Goal: Transaction & Acquisition: Purchase product/service

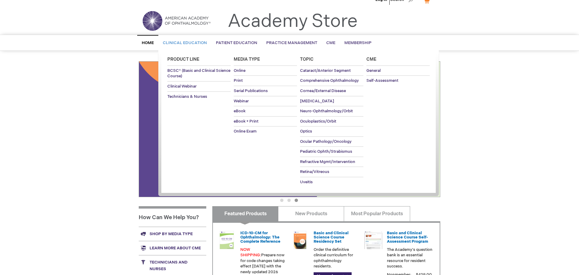
scroll to position [10, 0]
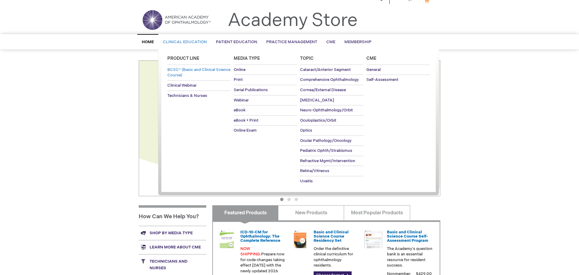
click at [190, 68] on span "BCSC® (Basic and Clinical Science Course)" at bounding box center [198, 72] width 63 height 11
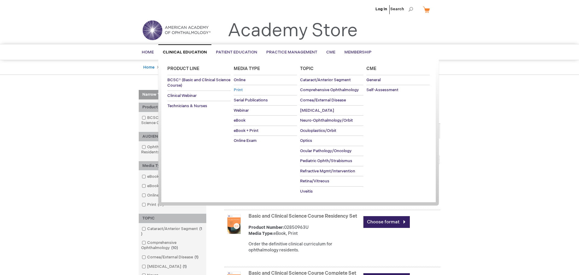
click at [237, 92] on span "Print" at bounding box center [238, 89] width 9 height 5
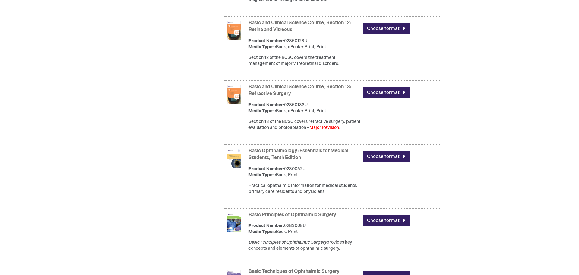
scroll to position [940, 0]
click at [300, 161] on link "Basic Ophthalmology: Essentials for Medical Students, Tenth Edition" at bounding box center [298, 154] width 100 height 13
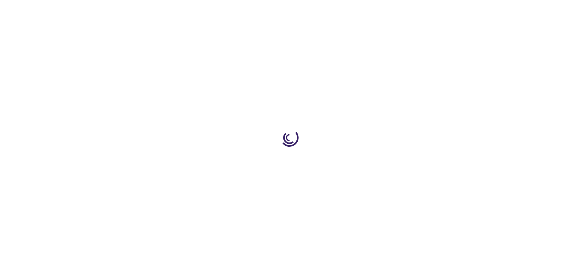
type input "0"
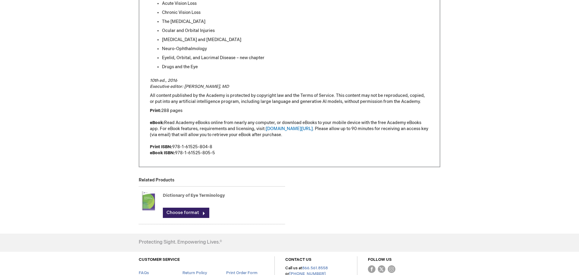
scroll to position [401, 0]
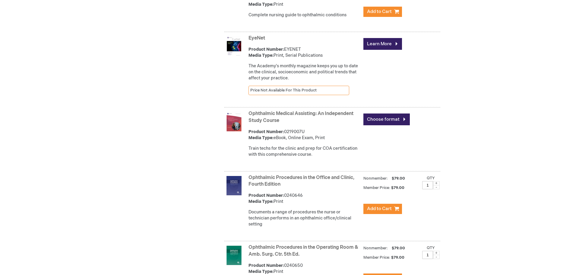
scroll to position [1427, 0]
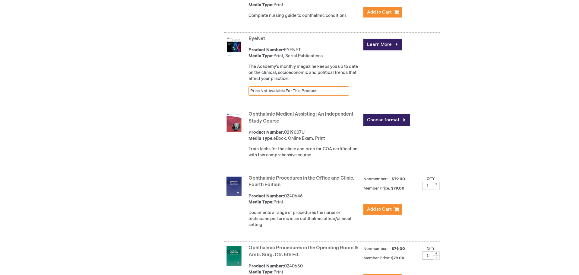
click at [268, 124] on link "Ophthalmic Medical Assisting: An Independent Study Course" at bounding box center [300, 117] width 105 height 13
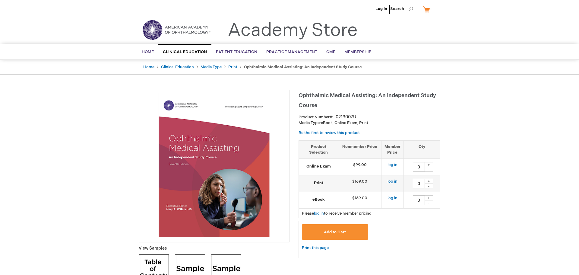
scroll to position [1, 0]
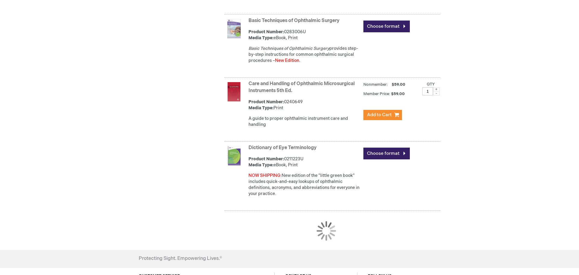
scroll to position [1192, 0]
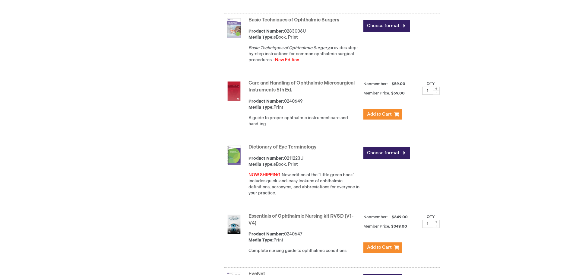
click at [309, 93] on link "Care and Handling of Ophthalmic Microsurgical Instruments 5th Ed." at bounding box center [301, 86] width 106 height 13
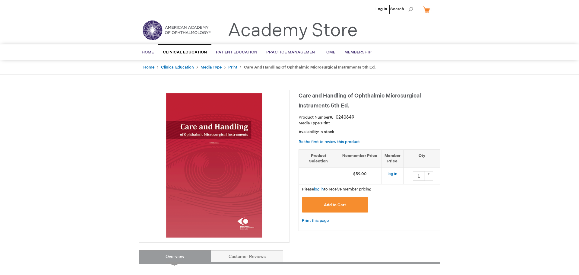
scroll to position [0, 0]
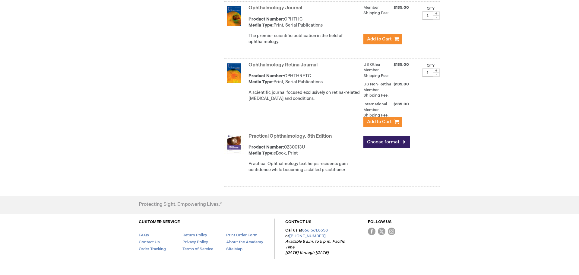
scroll to position [1816, 0]
